Goal: Task Accomplishment & Management: Complete application form

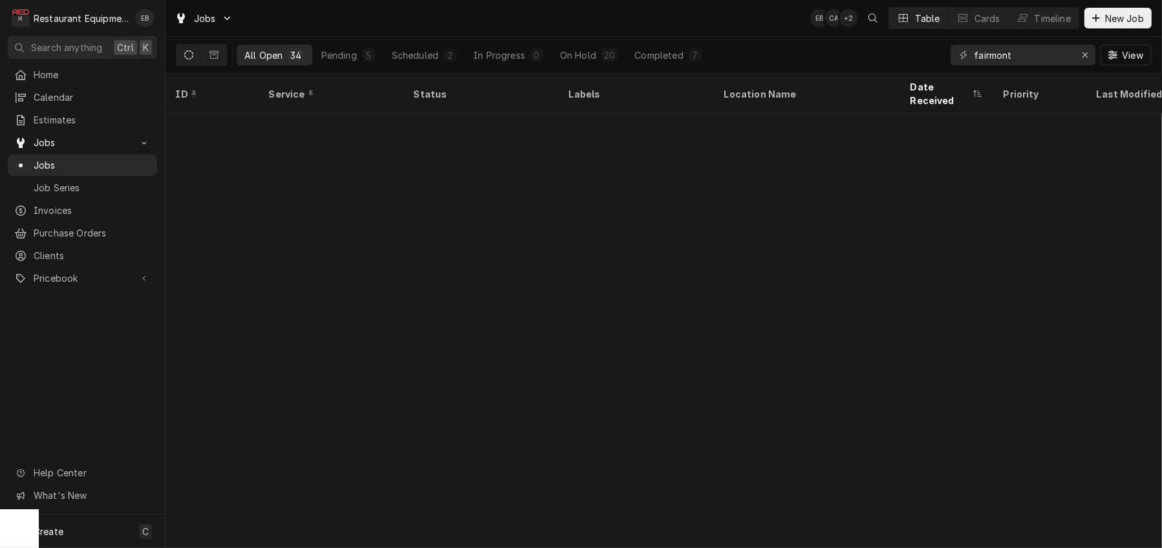
scroll to position [630, 0]
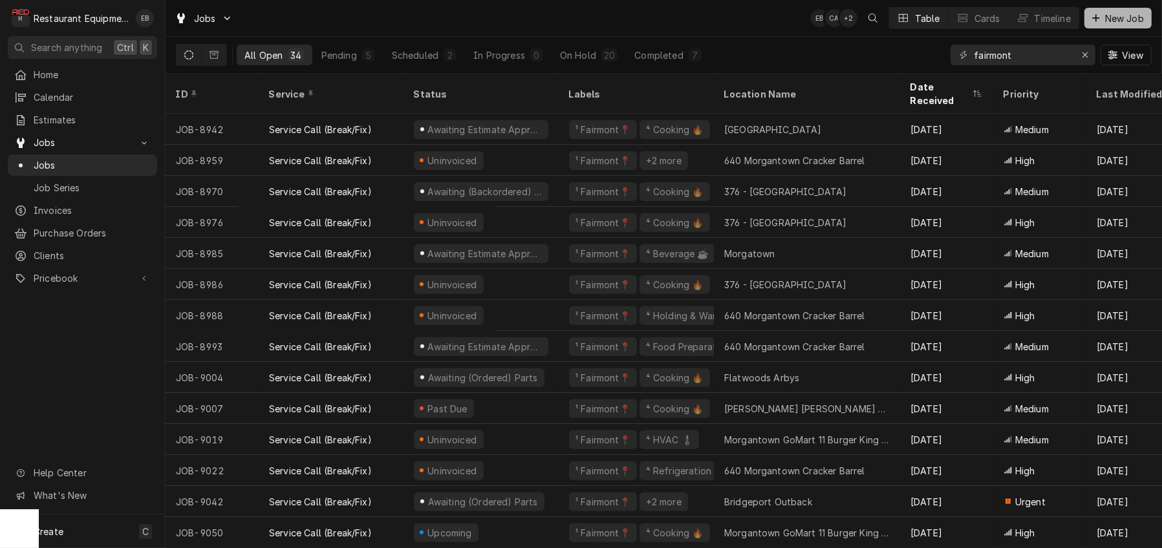
click at [1109, 19] on span "New Job" at bounding box center [1124, 19] width 44 height 14
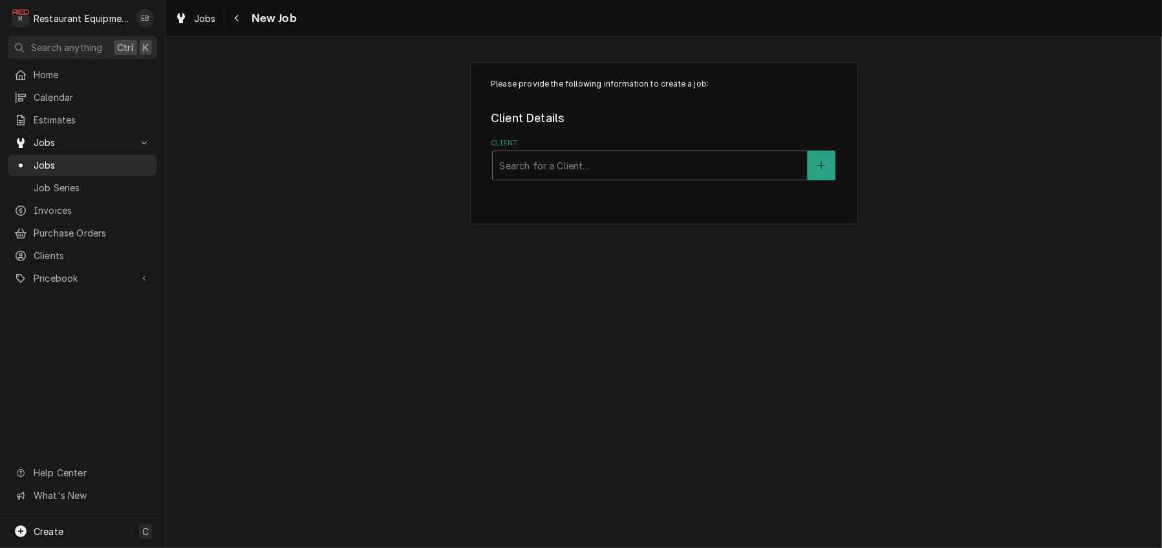
click at [599, 177] on div "Client" at bounding box center [649, 165] width 301 height 23
type input "cracker barrel"
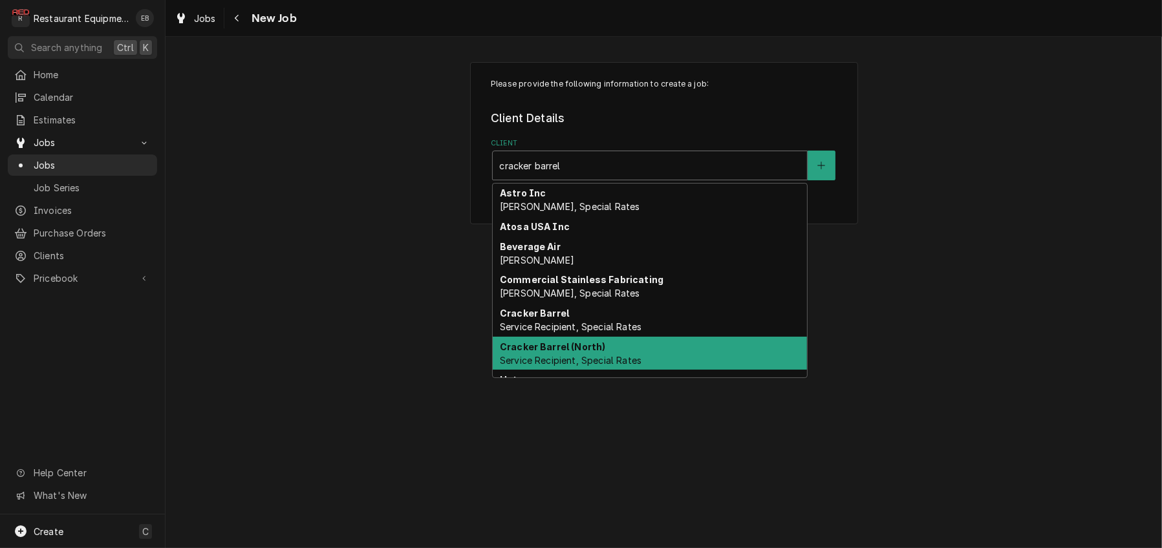
click at [584, 352] on strong "Cracker Barrel (North)" at bounding box center [553, 346] width 106 height 11
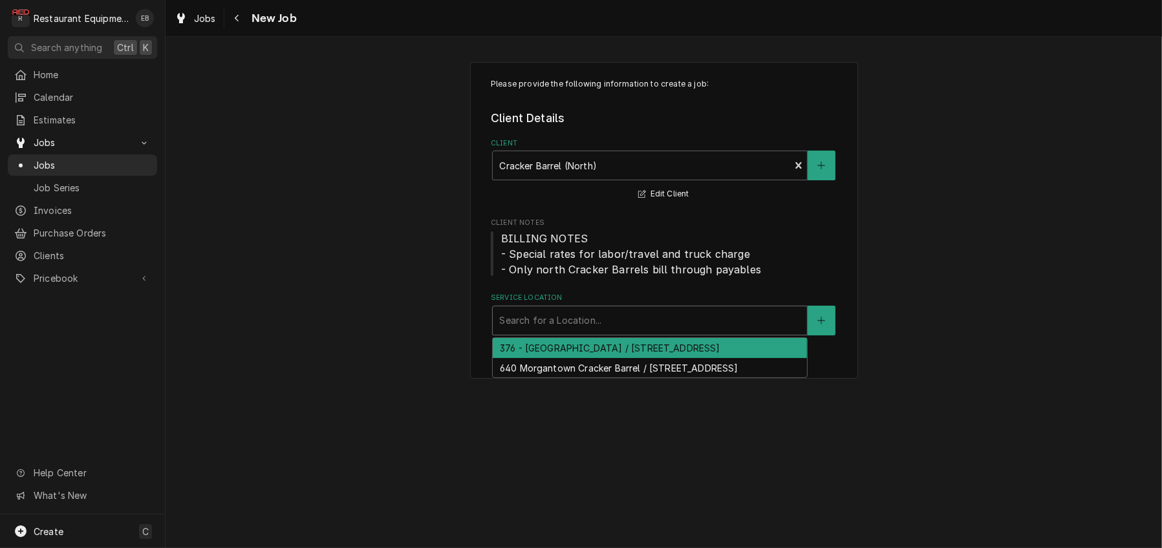
click at [583, 332] on div "Service Location" at bounding box center [649, 320] width 301 height 23
click at [561, 358] on div "376 - [GEOGRAPHIC_DATA] / [STREET_ADDRESS]" at bounding box center [650, 348] width 314 height 20
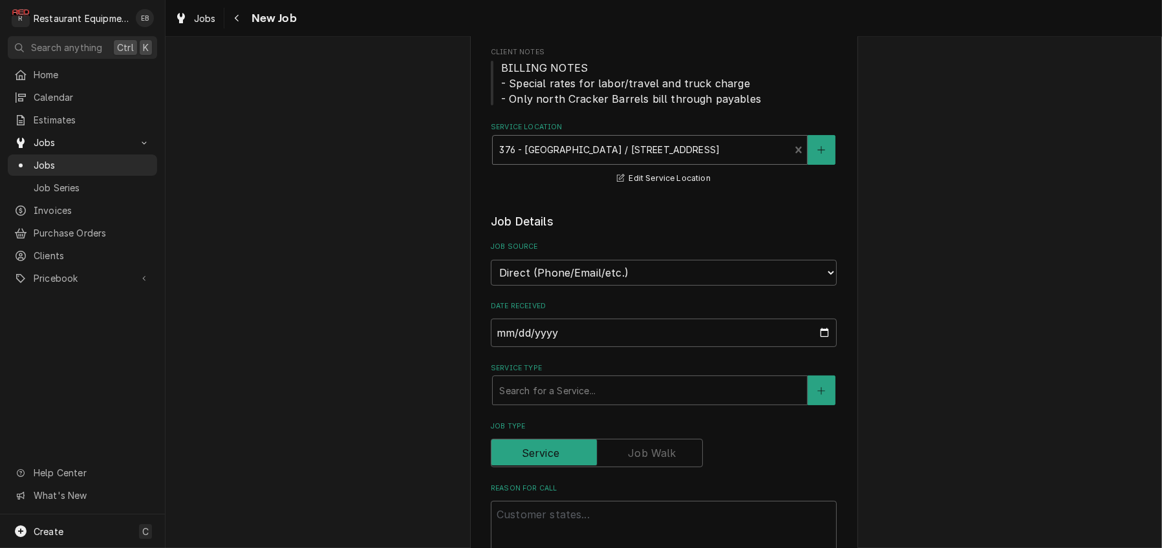
scroll to position [215, 0]
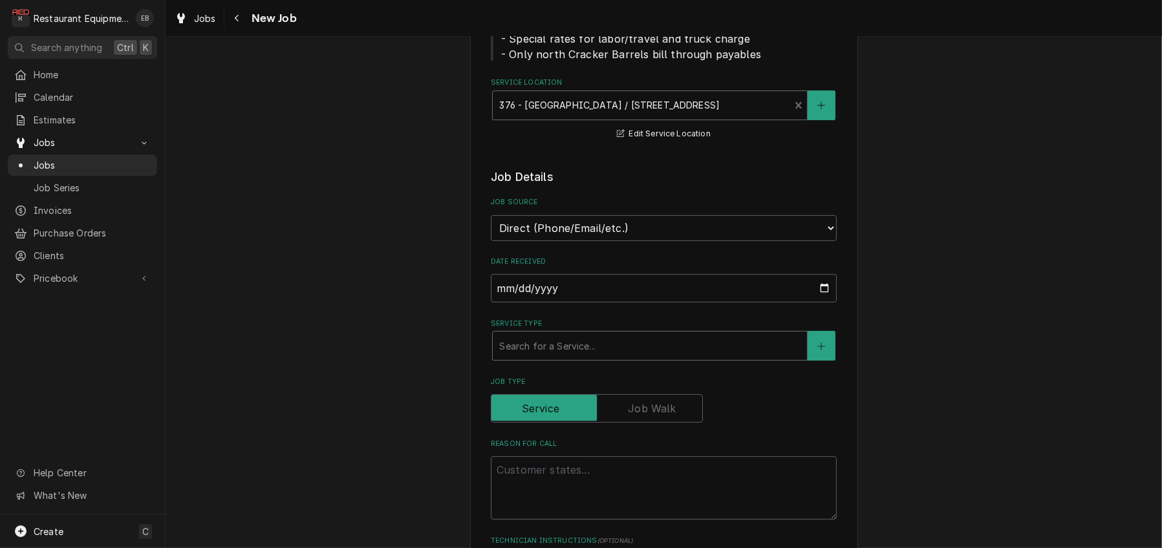
click at [583, 358] on div "Service Type" at bounding box center [649, 345] width 301 height 23
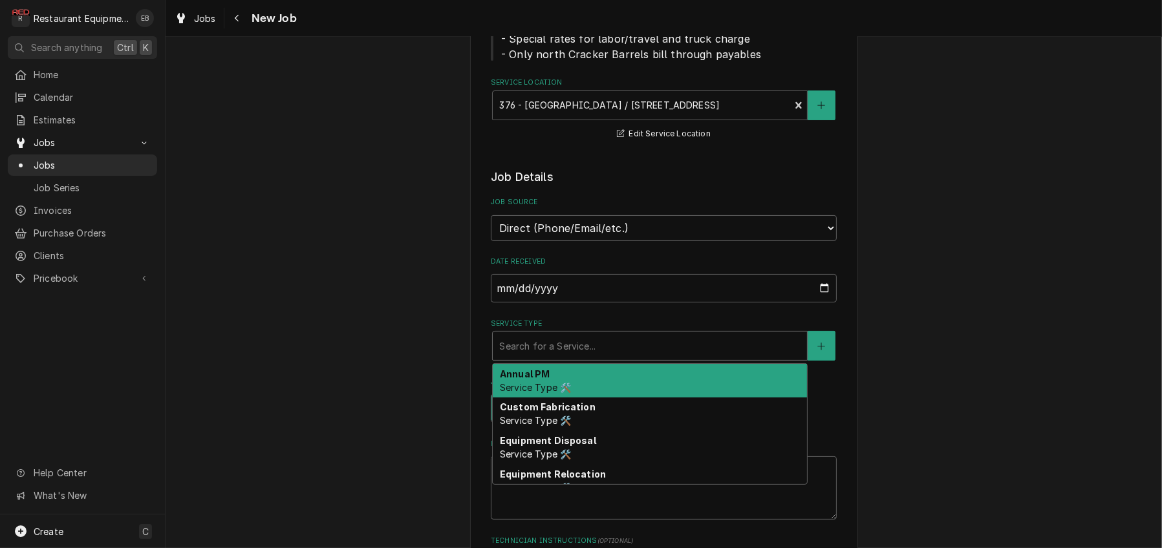
type textarea "x"
type input "b"
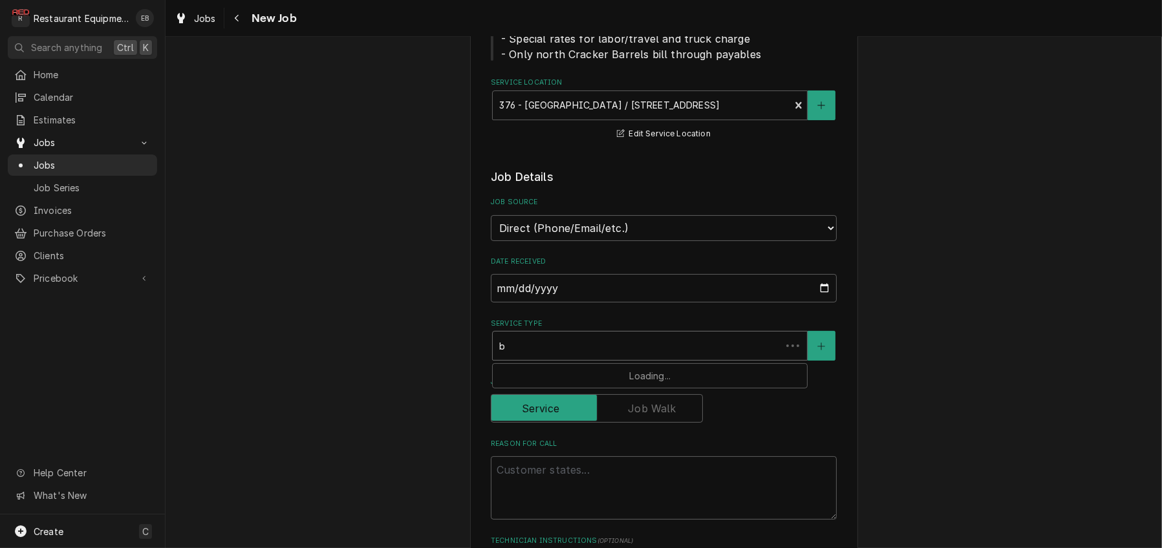
type textarea "x"
type input "br"
type textarea "x"
type input "bre"
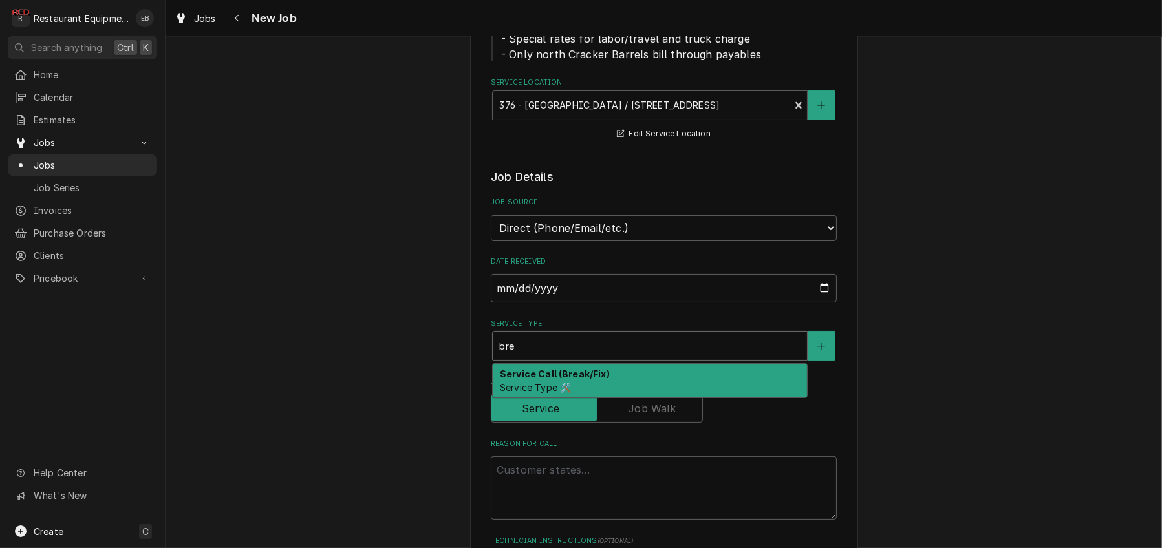
drag, startPoint x: 571, startPoint y: 433, endPoint x: 640, endPoint y: 389, distance: 81.1
click at [571, 380] on strong "Service Call (Break/Fix)" at bounding box center [555, 374] width 110 height 11
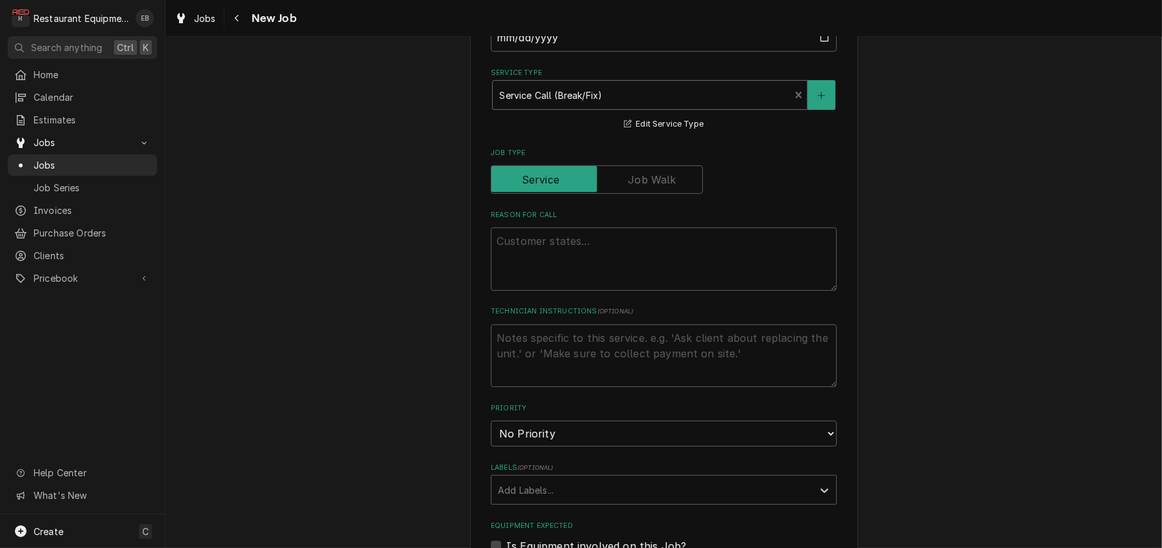
scroll to position [474, 0]
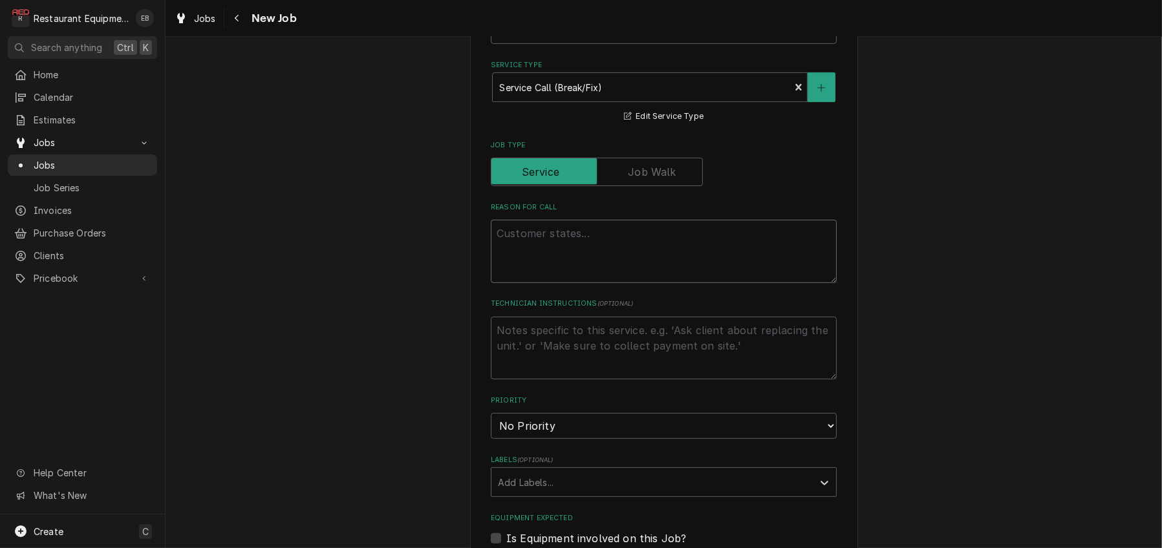
click at [601, 283] on textarea "Reason For Call" at bounding box center [664, 251] width 346 height 63
paste textarea "SERVER LINE / KITCHEN EQUIPMENT / ICE MACHINE / NEEDS GENERAL REPAIR / Ice mach…"
type textarea "x"
type textarea "SERVER LINE / KITCHEN EQUIPMENT / ICE MACHINE / NEEDS GENERAL REPAIR / Ice mach…"
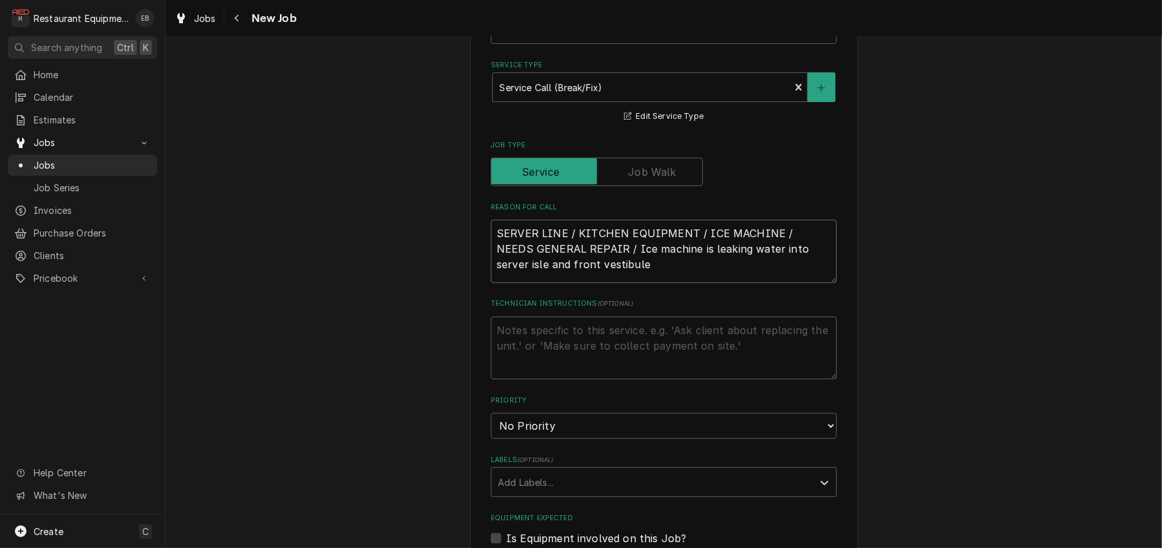
type textarea "x"
type textarea "SERVER LINE / KITCHEN EQUIPMENT / ICE MACHINE / NEEDS GENERAL REPAIR / Ice mach…"
type textarea "x"
type textarea "SERVER LINE / KITCHEN EQUIPMENT / ICE MACHINE / NEEDS GENERAL REPAIR / Ice mach…"
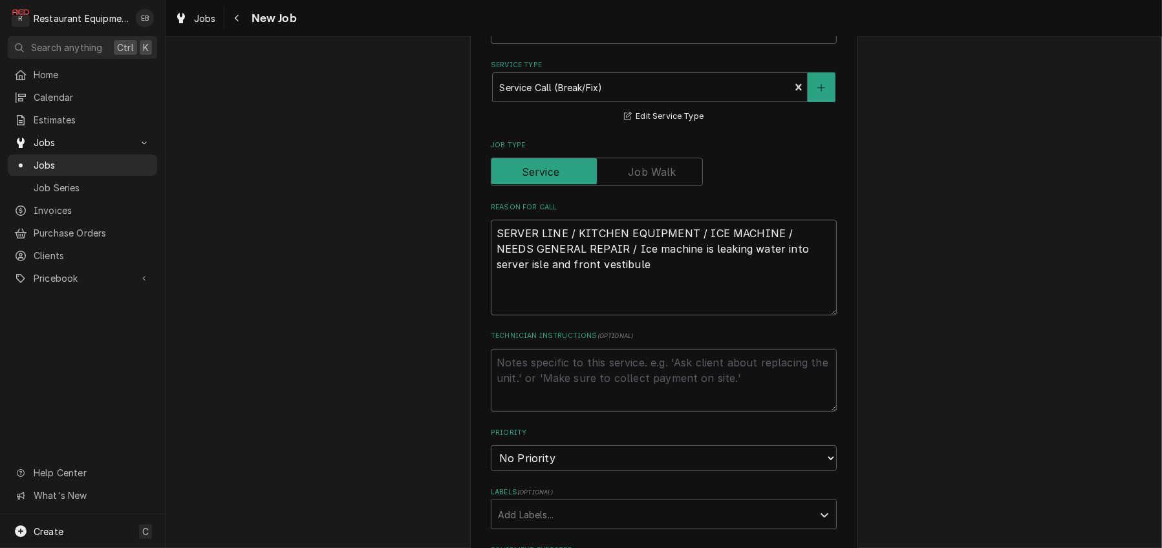
type textarea "x"
type textarea "T SERVER LINE / KITCHEN EQUIPMENT / ICE MACHINE / NEEDS GENERAL REPAIR / Ice ma…"
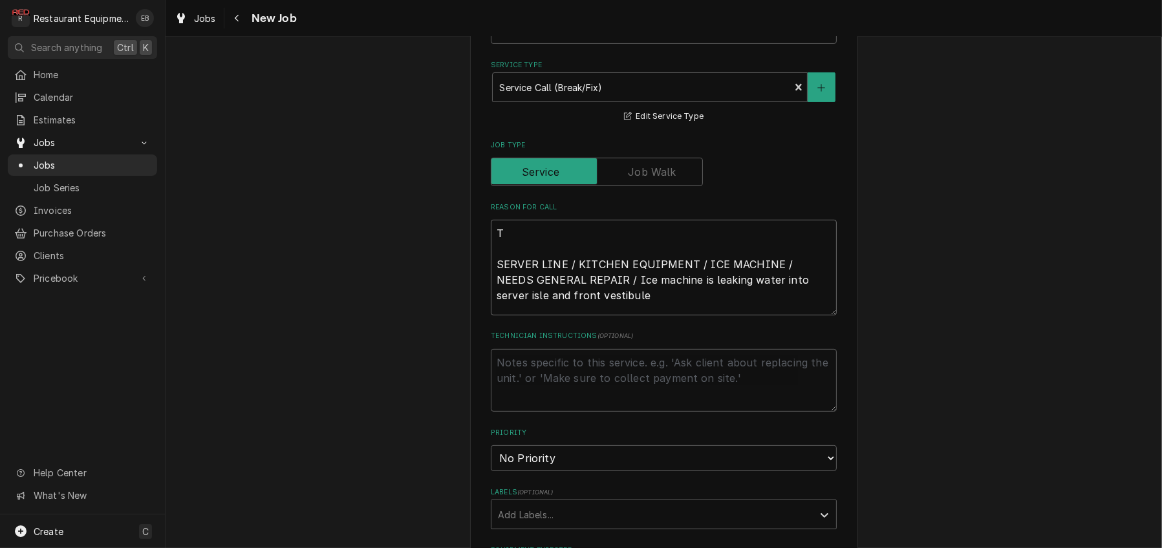
type textarea "x"
type textarea "TN SERVER LINE / KITCHEN EQUIPMENT / ICE MACHINE / NEEDS GENERAL REPAIR / Ice m…"
type textarea "x"
type textarea "TN# SERVER LINE / KITCHEN EQUIPMENT / ICE MACHINE / NEEDS GENERAL REPAIR / Ice …"
type textarea "x"
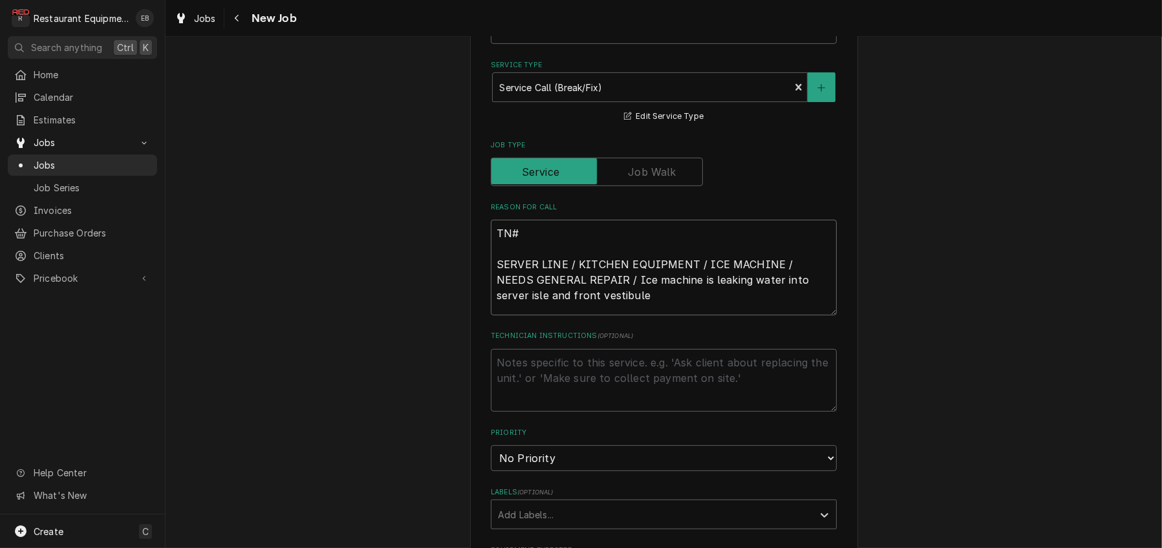
type textarea "TN# SERVER LINE / KITCHEN EQUIPMENT / ICE MACHINE / NEEDS GENERAL REPAIR / Ice …"
type textarea "x"
type textarea "TN# 3 SERVER LINE / KITCHEN EQUIPMENT / ICE MACHINE / NEEDS GENERAL REPAIR / Ic…"
type textarea "x"
type textarea "TN# 32 SERVER LINE / KITCHEN EQUIPMENT / ICE MACHINE / NEEDS GENERAL REPAIR / I…"
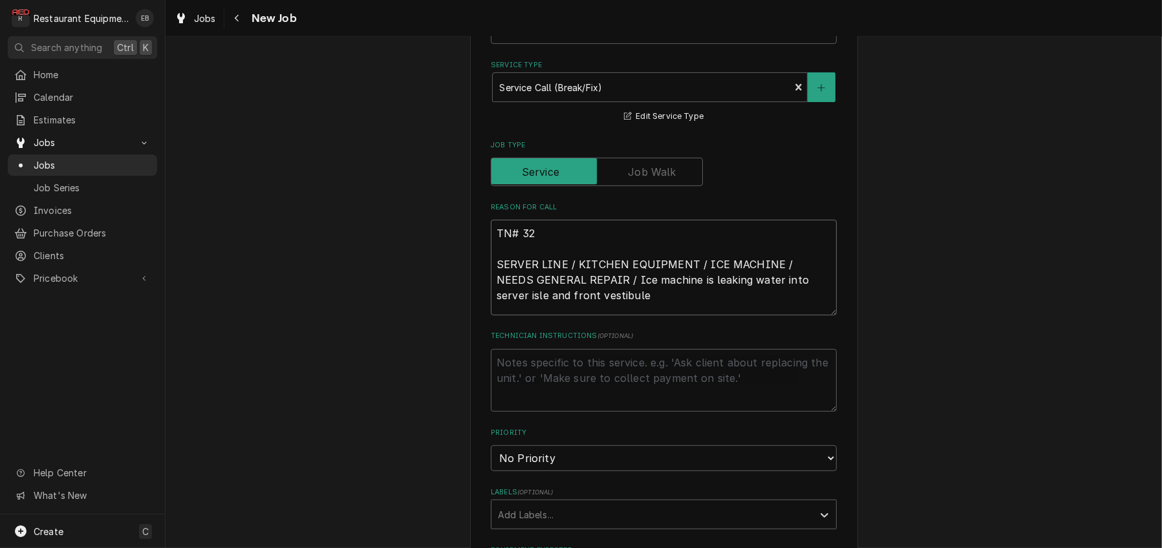
type textarea "x"
type textarea "TN# 327 SERVER LINE / KITCHEN EQUIPMENT / ICE MACHINE / NEEDS GENERAL REPAIR / …"
type textarea "x"
type textarea "TN# 3270 SERVER LINE / KITCHEN EQUIPMENT / ICE MACHINE / NEEDS GENERAL REPAIR /…"
type textarea "x"
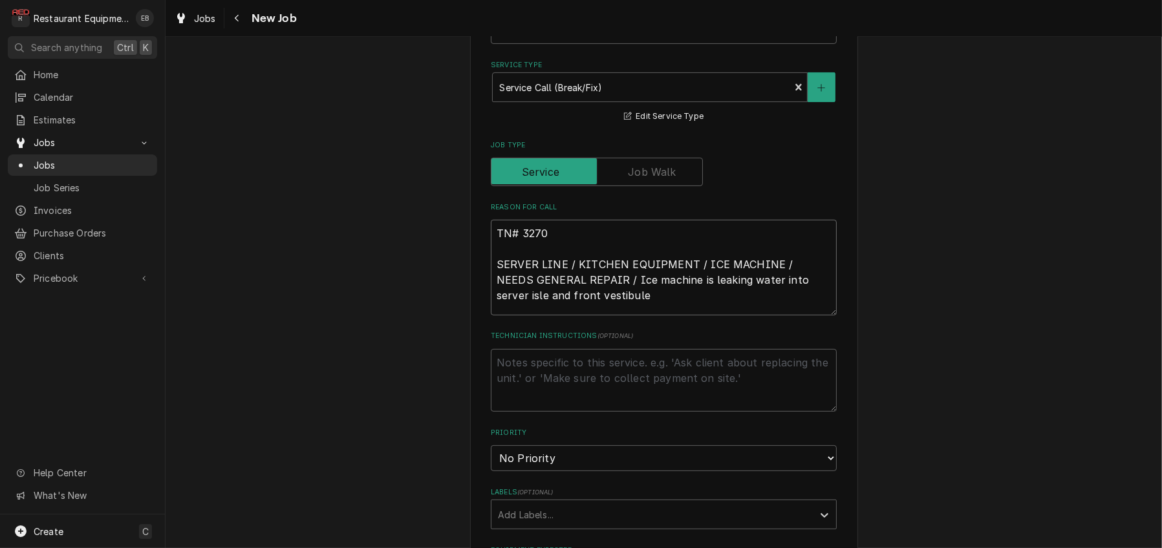
type textarea "TN# 32709 SERVER LINE / KITCHEN EQUIPMENT / ICE MACHINE / NEEDS GENERAL REPAIR …"
type textarea "x"
type textarea "TN# 327098 SERVER LINE / KITCHEN EQUIPMENT / ICE MACHINE / NEEDS GENERAL REPAIR…"
type textarea "x"
type textarea "TN# 3270987 SERVER LINE / KITCHEN EQUIPMENT / ICE MACHINE / NEEDS GENERAL REPAI…"
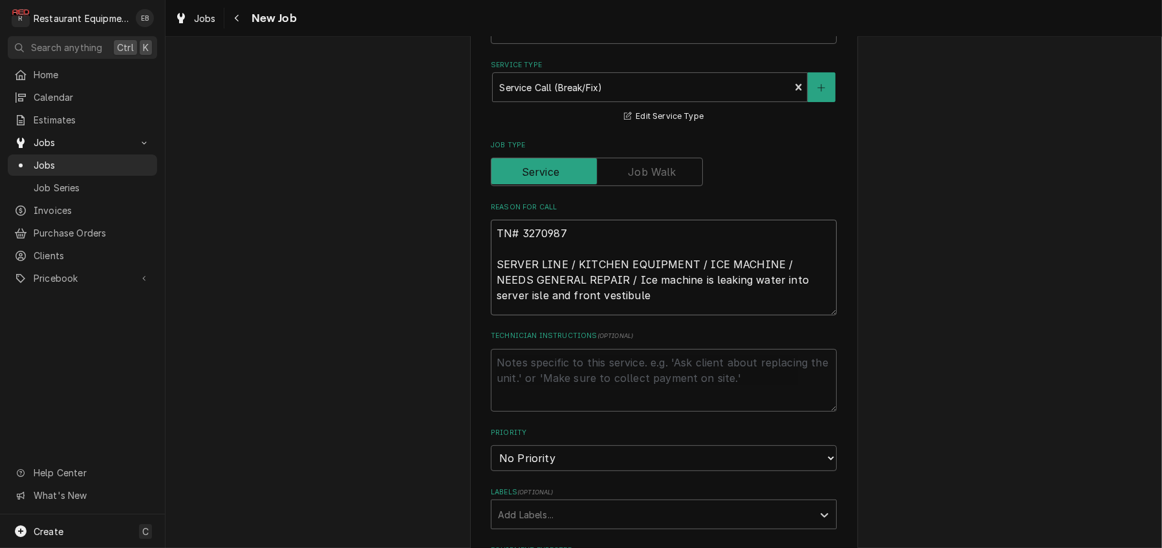
type textarea "x"
type textarea "TN# 32709875 SERVER LINE / KITCHEN EQUIPMENT / ICE MACHINE / NEEDS GENERAL REPA…"
type textarea "x"
type textarea "TN# 327098757 SERVER LINE / KITCHEN EQUIPMENT / ICE MACHINE / NEEDS GENERAL REP…"
type textarea "x"
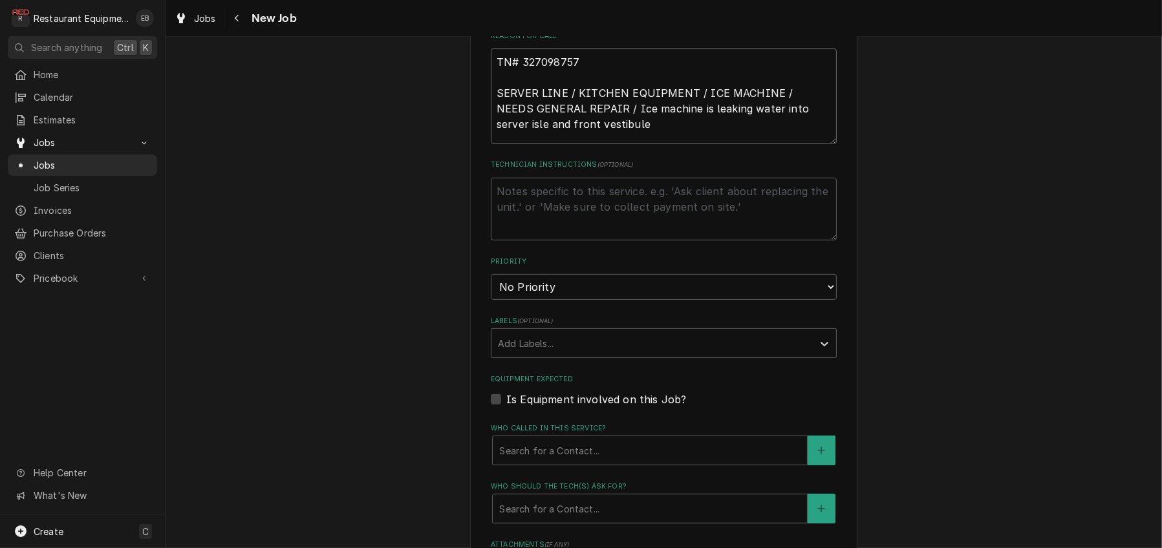
scroll to position [689, 0]
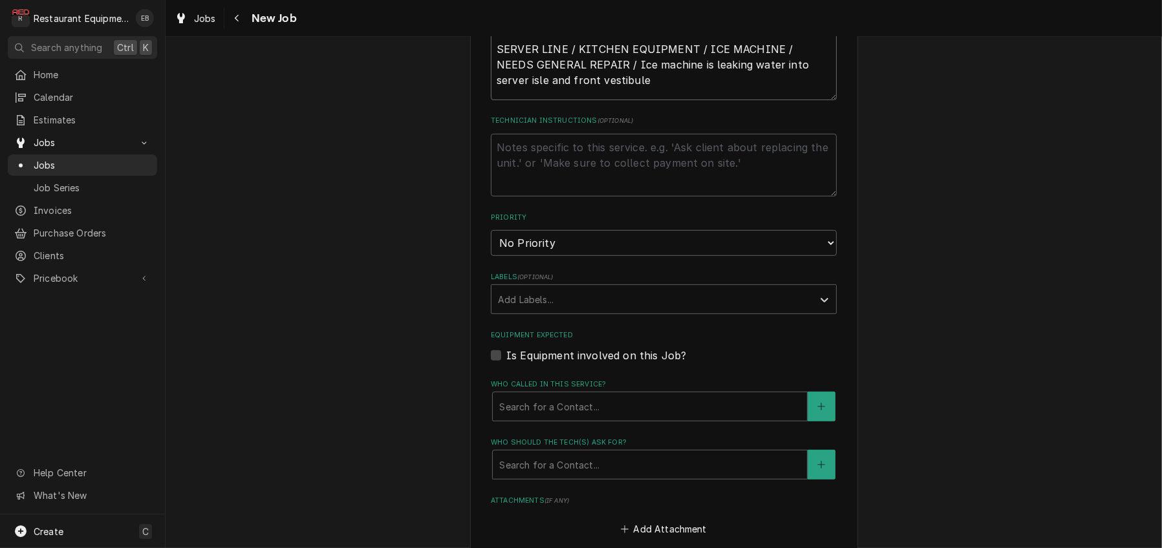
type textarea "TN# 327098757 SERVER LINE / KITCHEN EQUIPMENT / ICE MACHINE / NEEDS GENERAL REP…"
drag, startPoint x: 607, startPoint y: 338, endPoint x: 604, endPoint y: 347, distance: 9.4
click at [607, 256] on select "No Priority Urgent High Medium Low" at bounding box center [664, 243] width 346 height 26
select select "2"
click at [491, 256] on select "No Priority Urgent High Medium Low" at bounding box center [664, 243] width 346 height 26
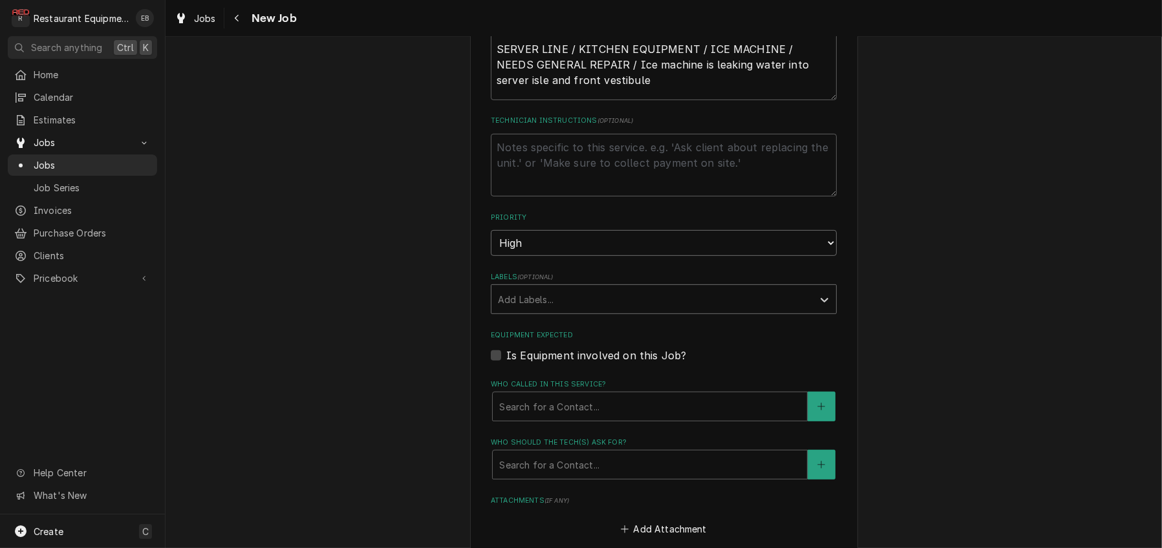
type textarea "x"
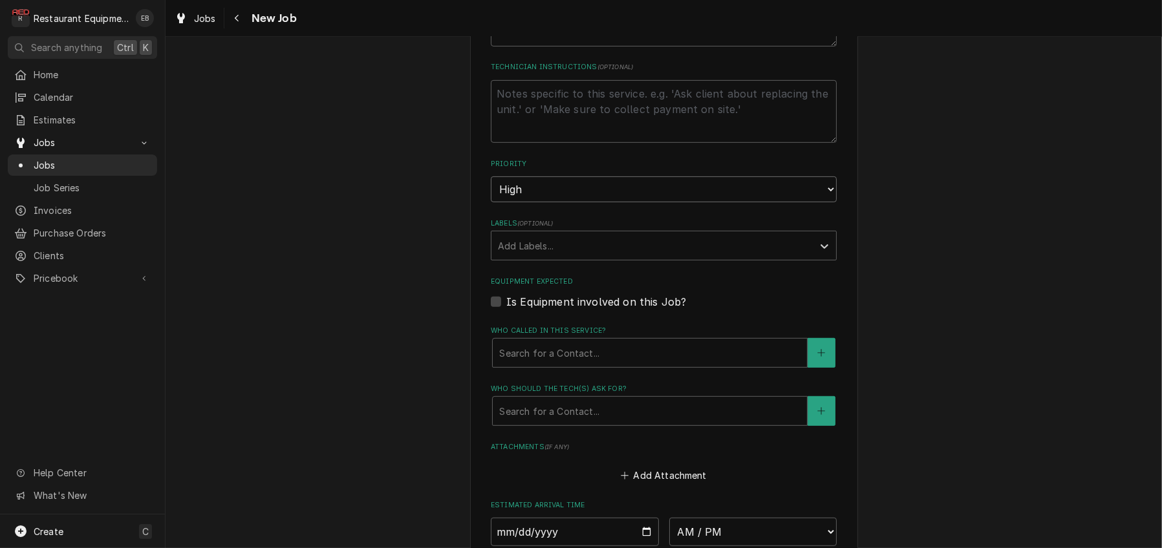
scroll to position [776, 0]
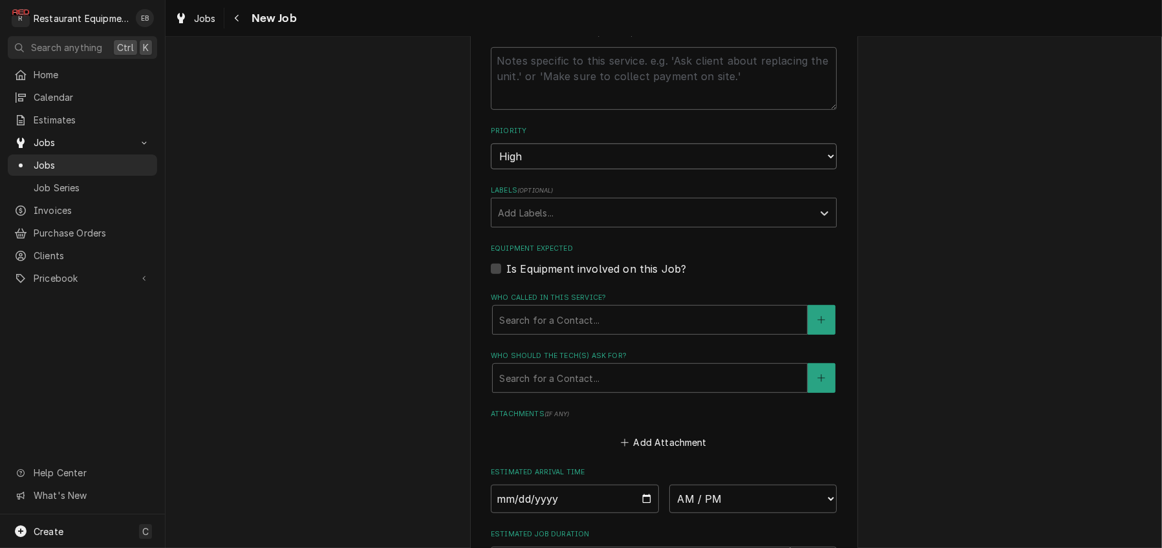
click at [608, 169] on select "No Priority Urgent High Medium Low" at bounding box center [664, 157] width 346 height 26
select select "3"
click at [491, 169] on select "No Priority Urgent High Medium Low" at bounding box center [664, 157] width 346 height 26
click at [565, 224] on div "Labels" at bounding box center [652, 212] width 308 height 23
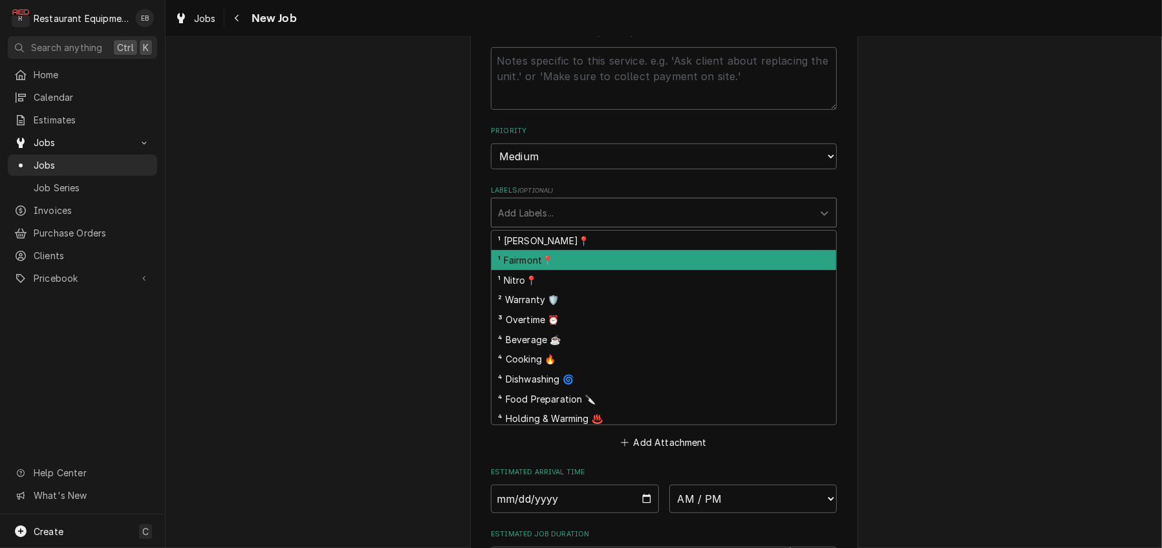
click at [555, 270] on div "¹ Fairmont📍" at bounding box center [663, 260] width 345 height 20
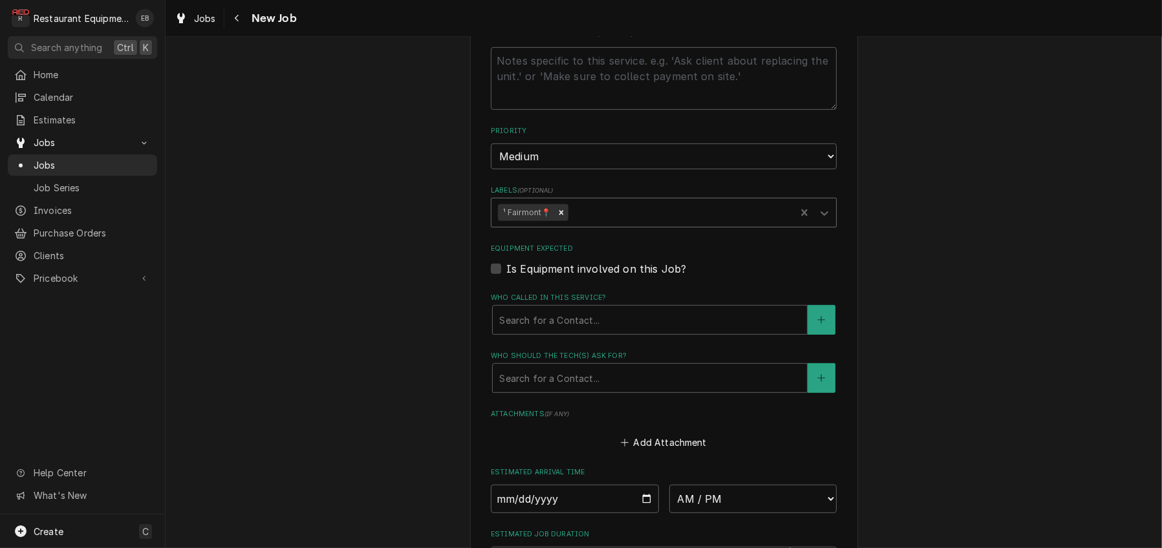
drag, startPoint x: 599, startPoint y: 297, endPoint x: 597, endPoint y: 307, distance: 9.8
click at [599, 228] on div "¹ Fairmont📍" at bounding box center [664, 213] width 346 height 30
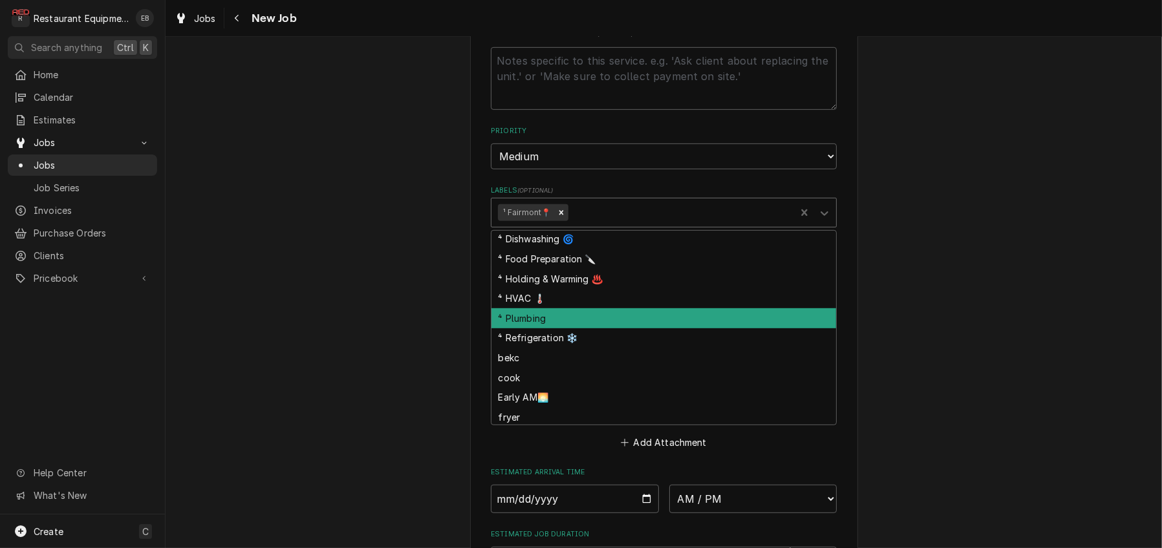
scroll to position [129, 0]
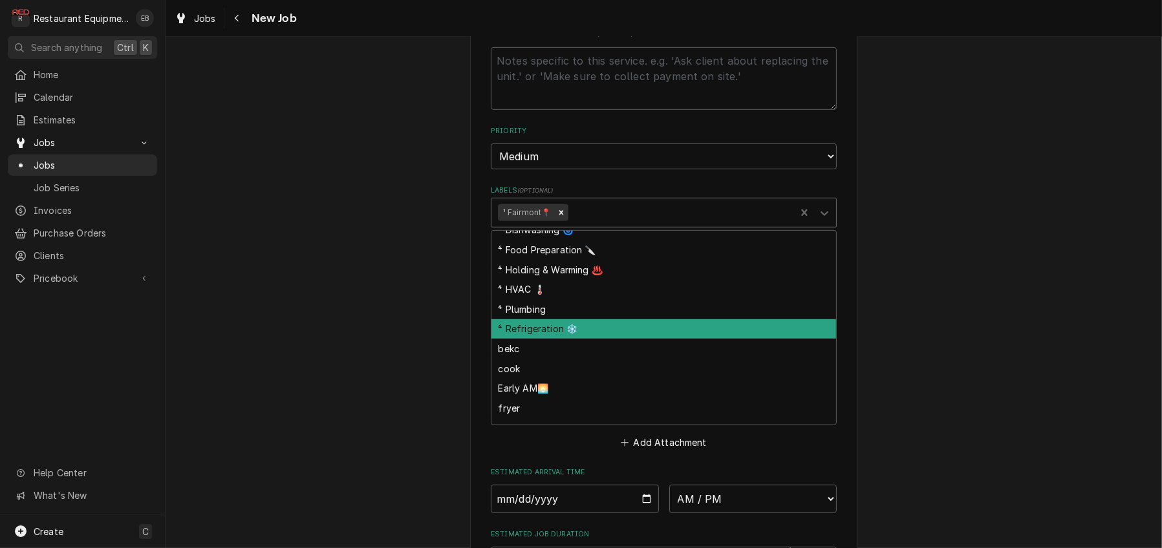
click at [549, 339] on div "⁴ Refrigeration ❄️" at bounding box center [663, 329] width 345 height 20
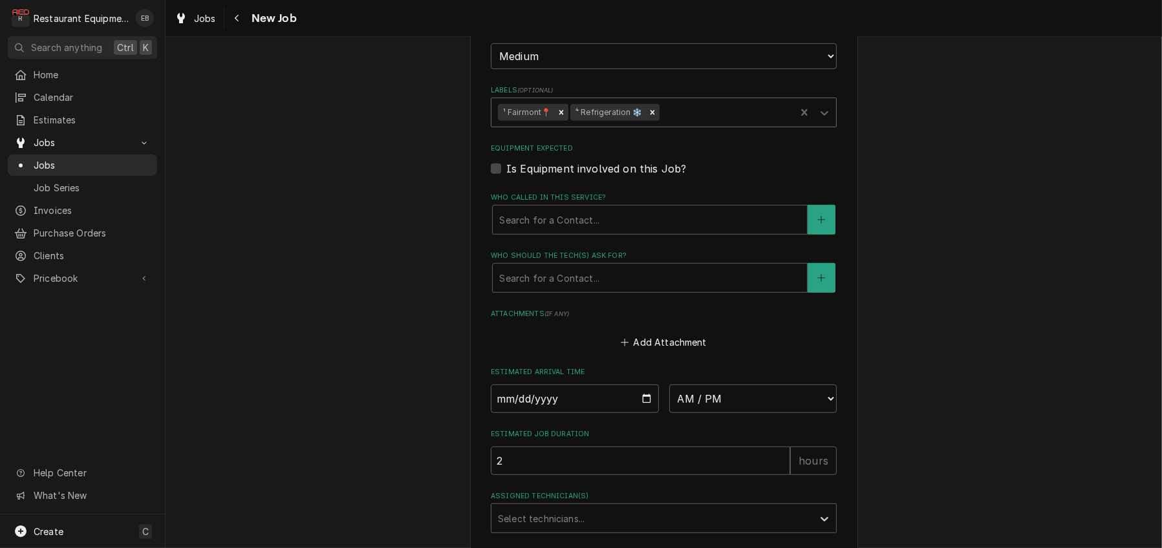
scroll to position [905, 0]
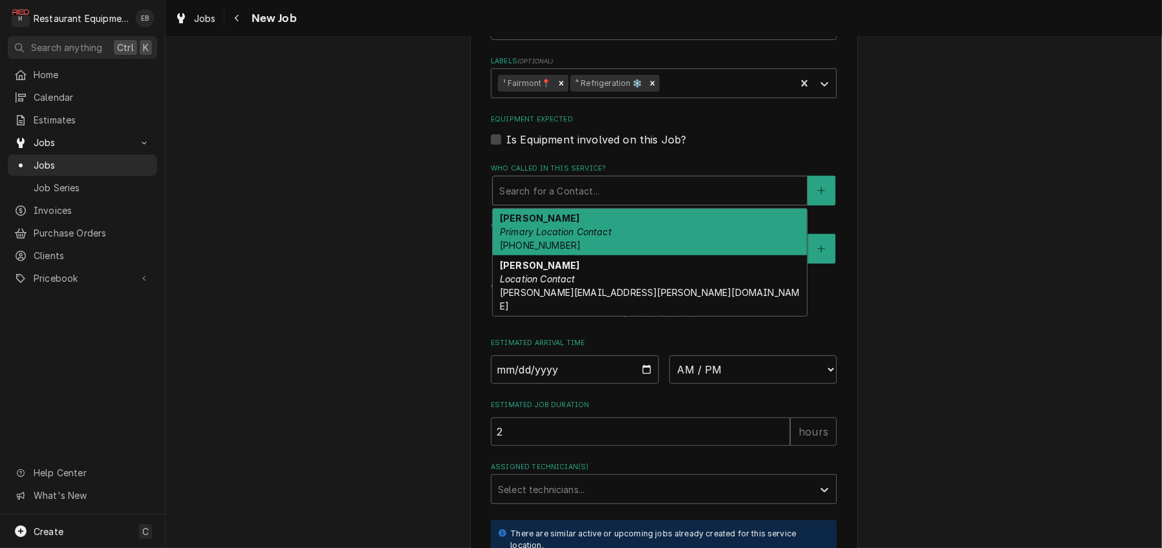
click at [557, 202] on div "Who called in this service?" at bounding box center [649, 190] width 301 height 23
click at [553, 251] on span "[PHONE_NUMBER]" at bounding box center [540, 245] width 81 height 11
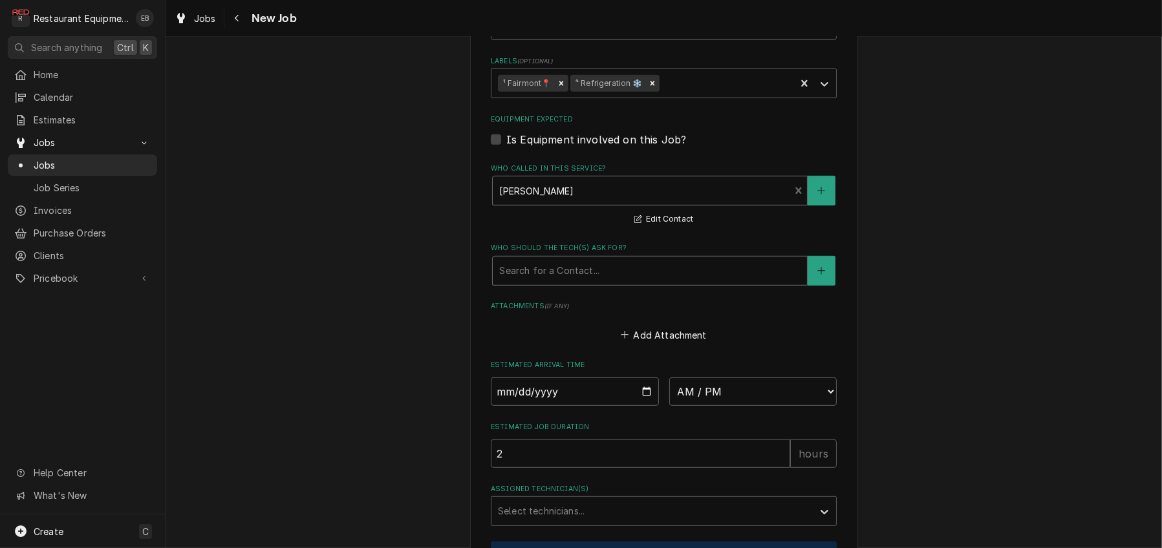
click at [548, 283] on div "Who should the tech(s) ask for?" at bounding box center [649, 270] width 301 height 23
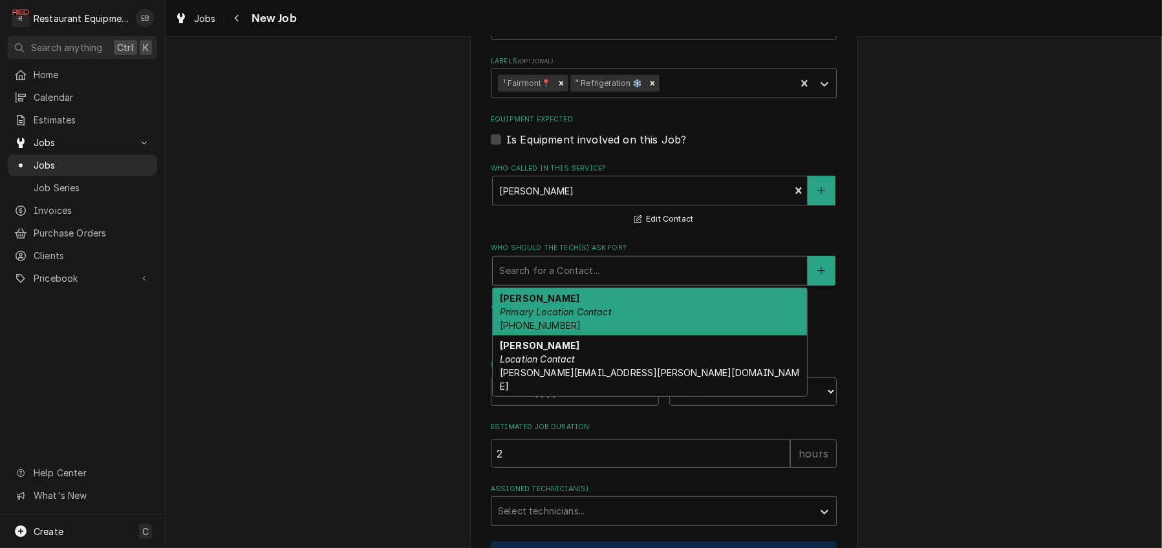
click at [537, 336] on div "[PERSON_NAME] Primary Location Contact [PHONE_NUMBER]" at bounding box center [650, 311] width 314 height 47
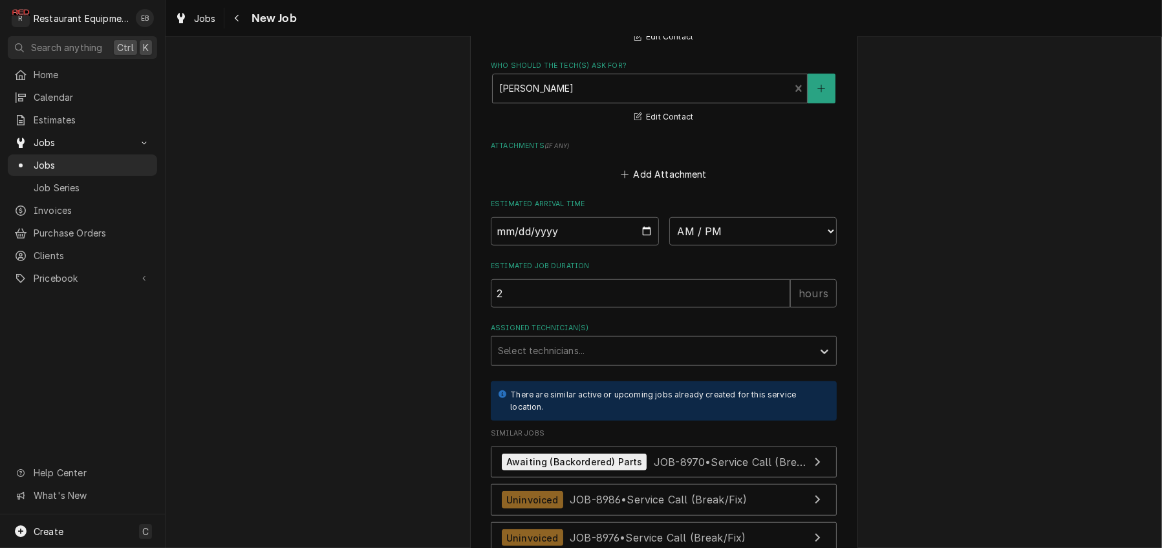
scroll to position [1121, 0]
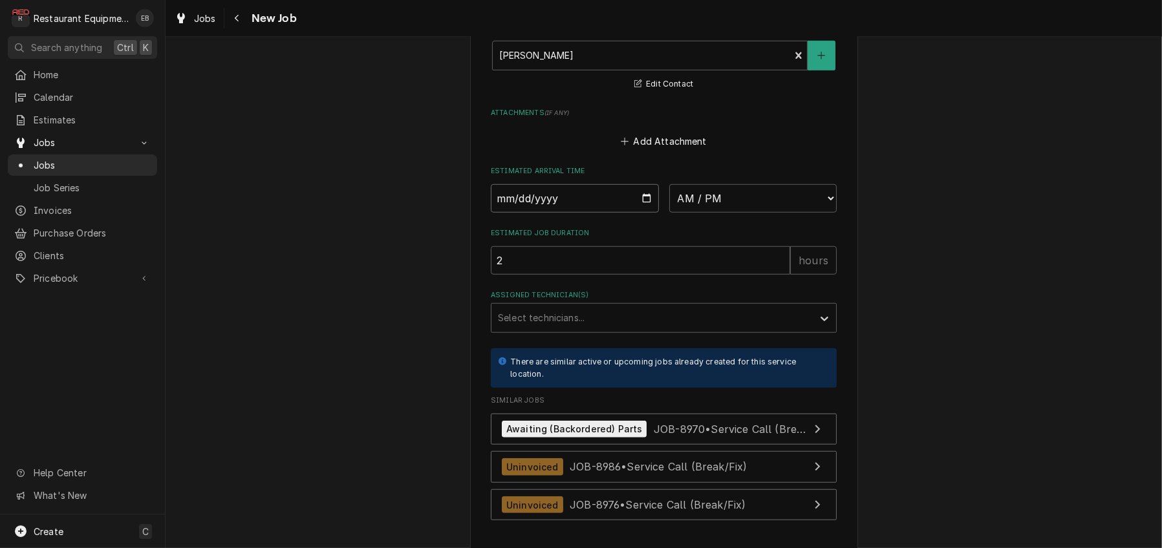
click at [647, 213] on input "Date" at bounding box center [575, 198] width 168 height 28
type textarea "x"
type input "[DATE]"
type textarea "x"
click at [777, 213] on select "AM / PM 6:00 AM 6:15 AM 6:30 AM 6:45 AM 7:00 AM 7:15 AM 7:30 AM 7:45 AM 8:00 AM…" at bounding box center [753, 198] width 168 height 28
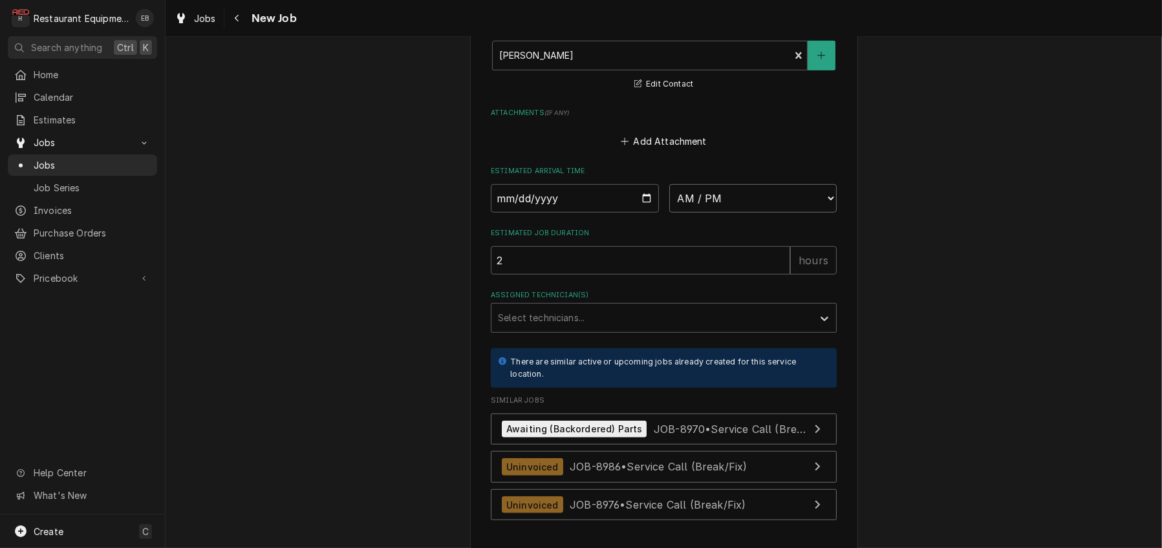
click at [771, 213] on select "AM / PM 6:00 AM 6:15 AM 6:30 AM 6:45 AM 7:00 AM 7:15 AM 7:30 AM 7:45 AM 8:00 AM…" at bounding box center [753, 198] width 168 height 28
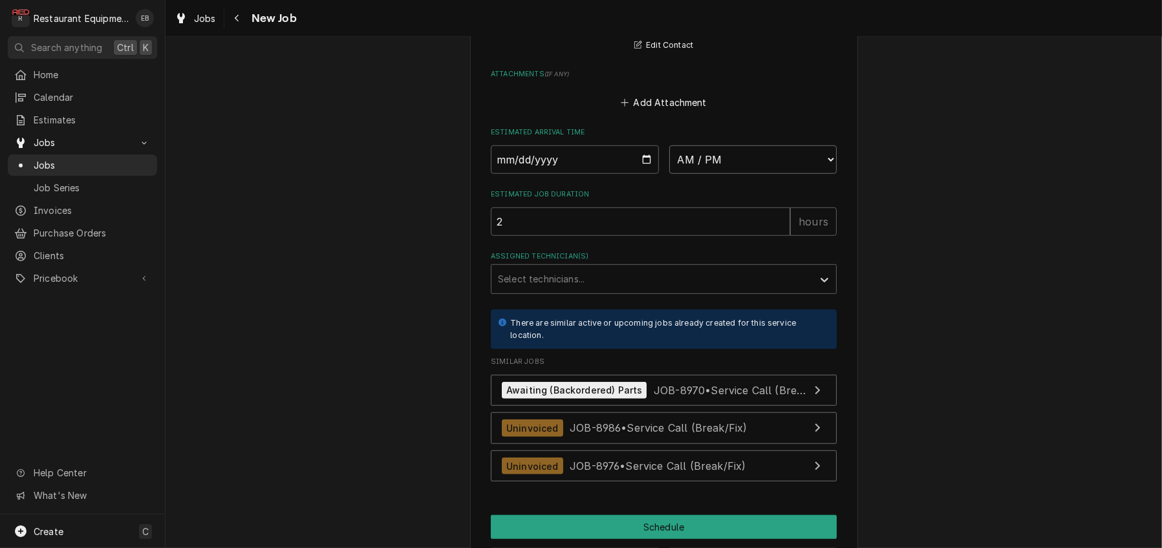
scroll to position [1164, 0]
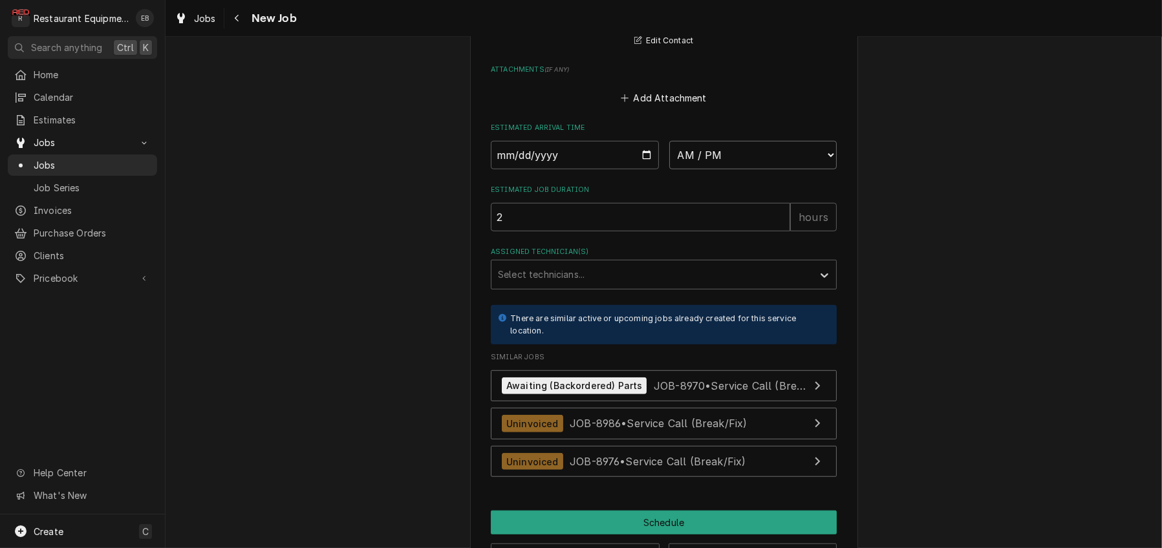
click at [819, 169] on select "AM / PM 6:00 AM 6:15 AM 6:30 AM 6:45 AM 7:00 AM 7:15 AM 7:30 AM 7:45 AM 8:00 AM…" at bounding box center [753, 155] width 168 height 28
select select "11:00:00"
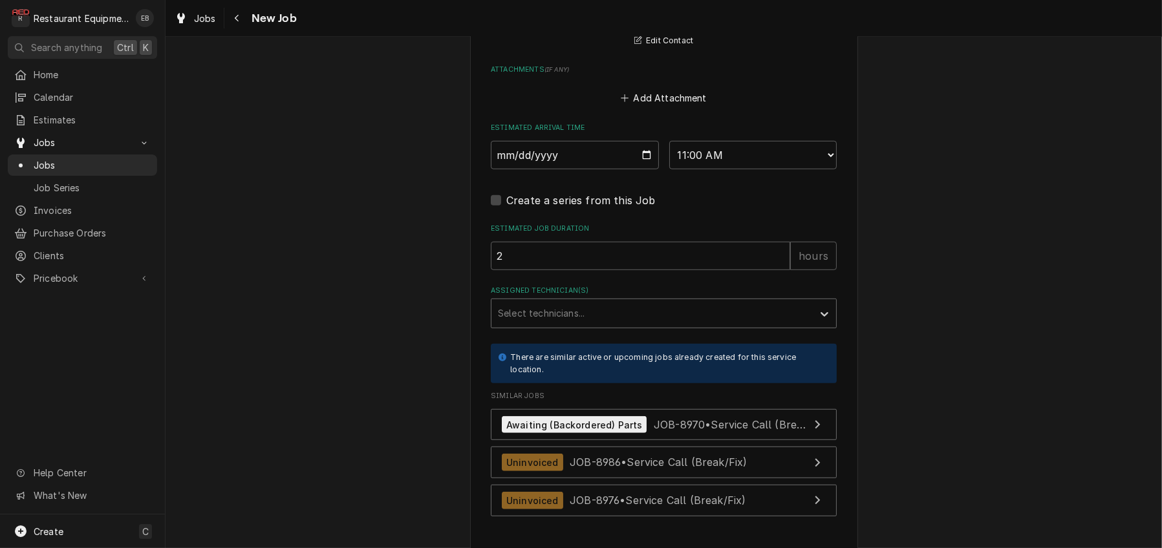
click at [557, 325] on div "Assigned Technician(s)" at bounding box center [652, 313] width 308 height 23
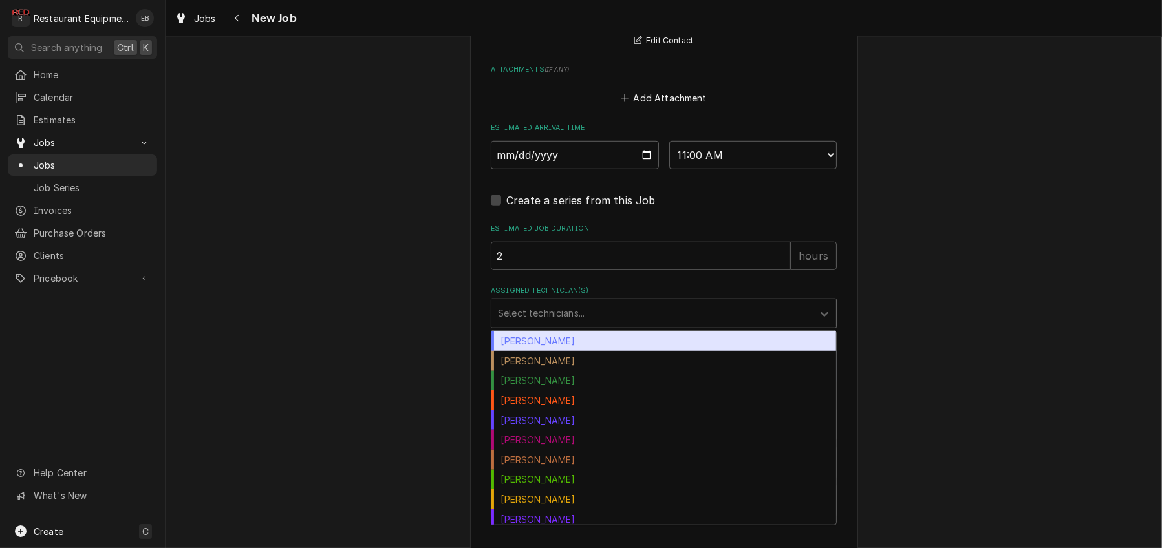
click at [552, 351] on div "[PERSON_NAME]" at bounding box center [663, 341] width 345 height 20
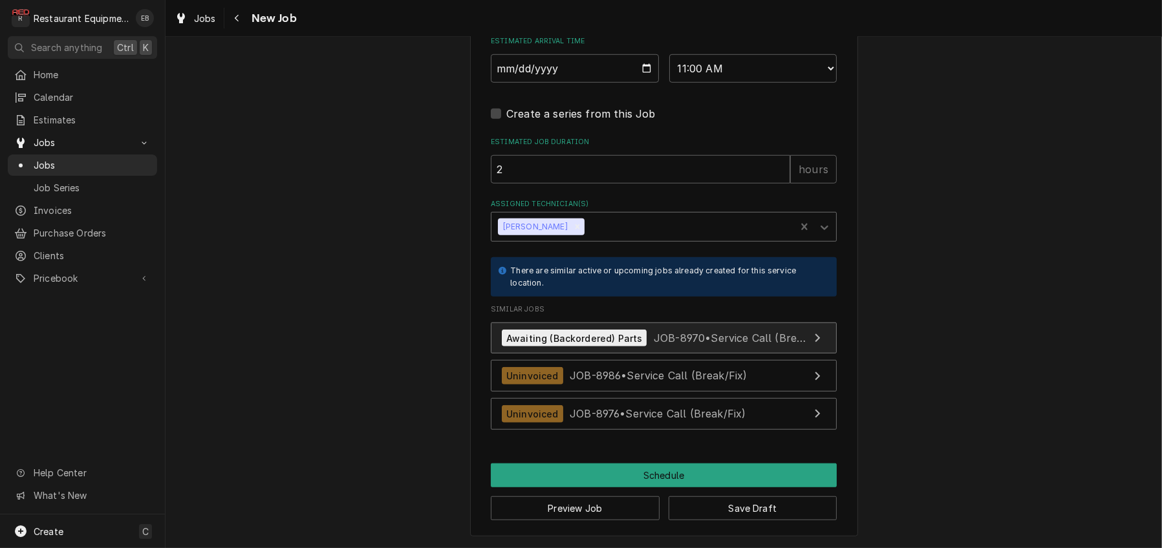
scroll to position [1423, 0]
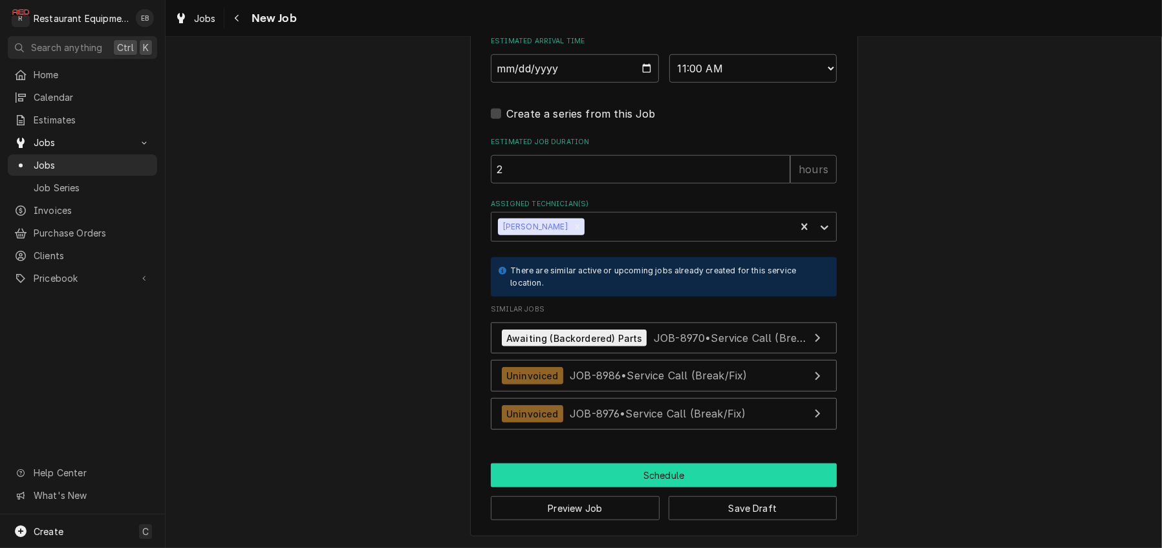
click at [630, 480] on button "Schedule" at bounding box center [664, 476] width 346 height 24
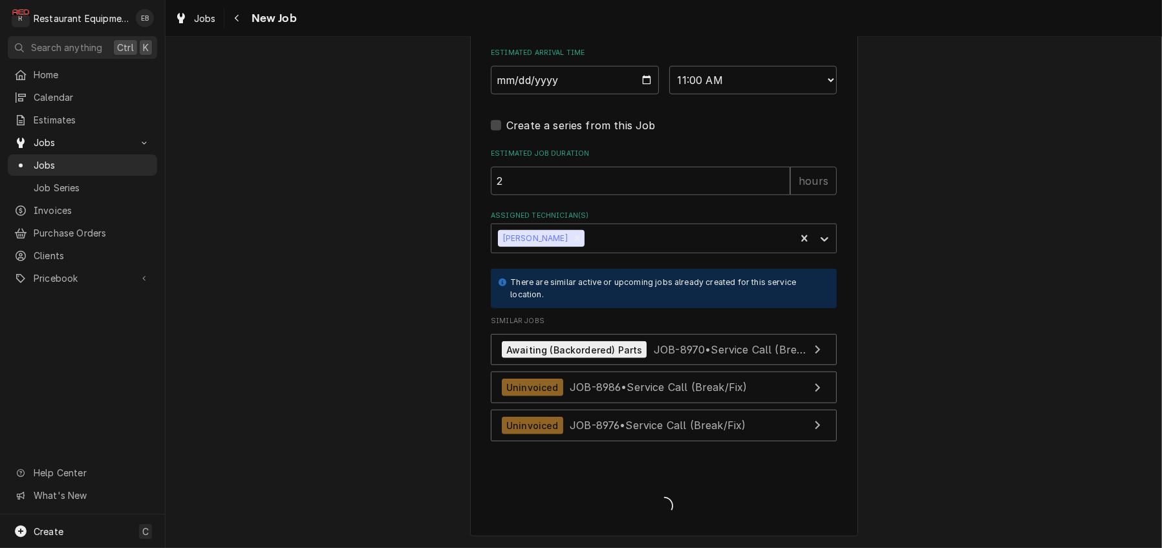
type textarea "x"
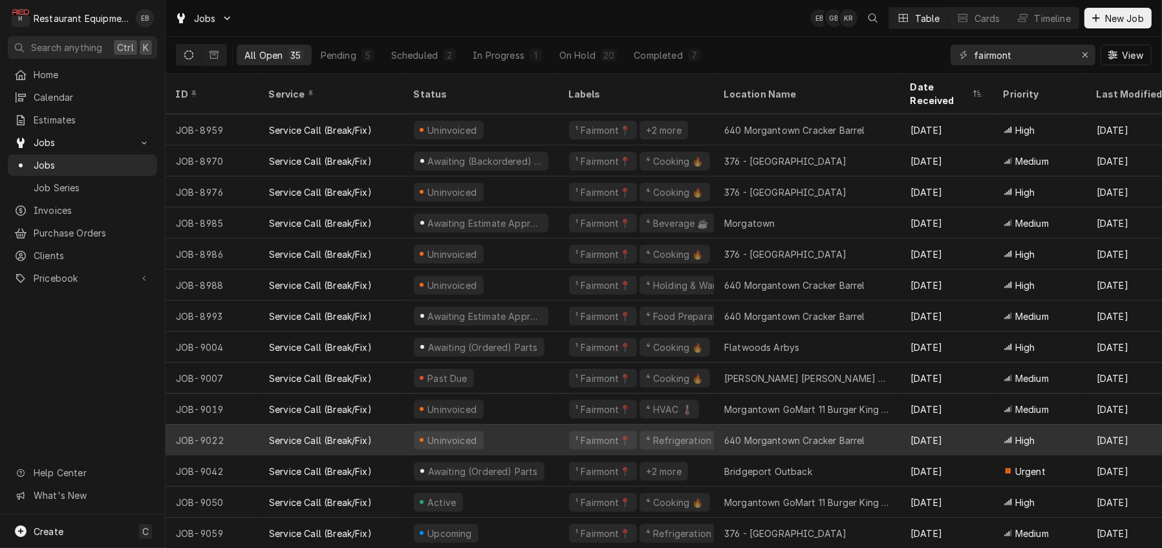
scroll to position [660, 0]
